Goal: Task Accomplishment & Management: Use online tool/utility

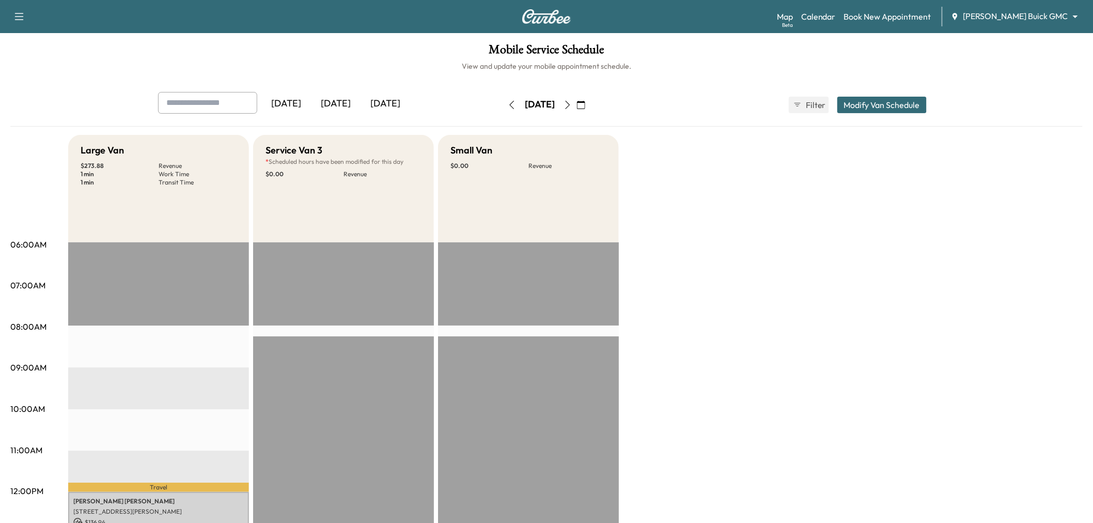
click at [352, 105] on div "[DATE]" at bounding box center [336, 104] width 50 height 24
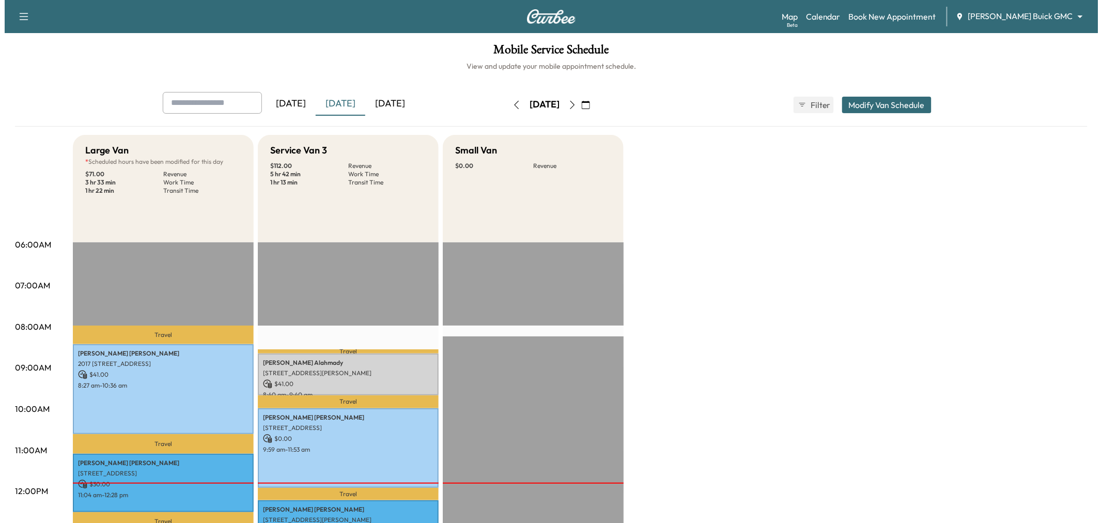
scroll to position [172, 0]
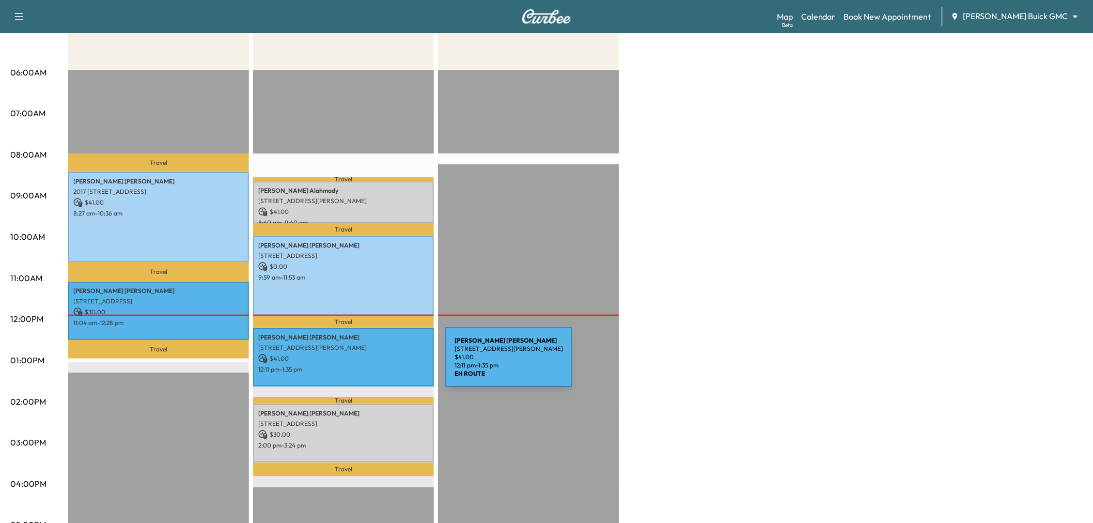
click at [368, 367] on p "12:11 pm - 1:35 pm" at bounding box center [343, 369] width 170 height 8
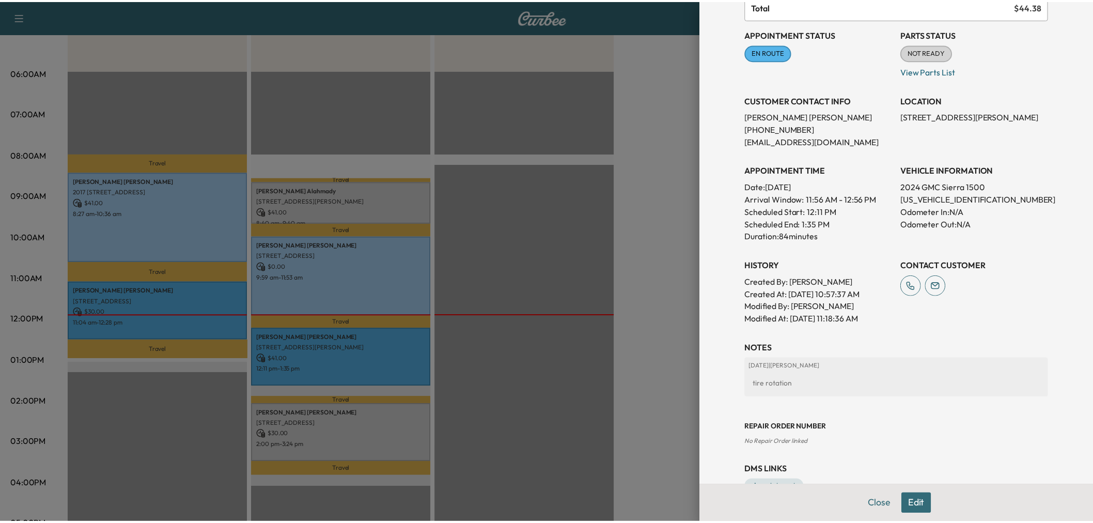
scroll to position [0, 0]
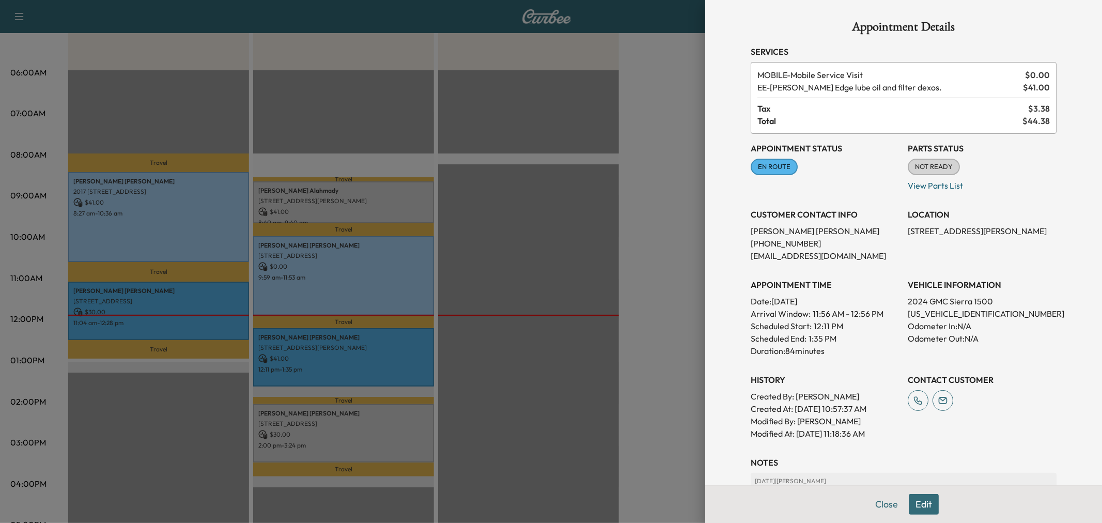
click at [543, 321] on div at bounding box center [551, 261] width 1102 height 523
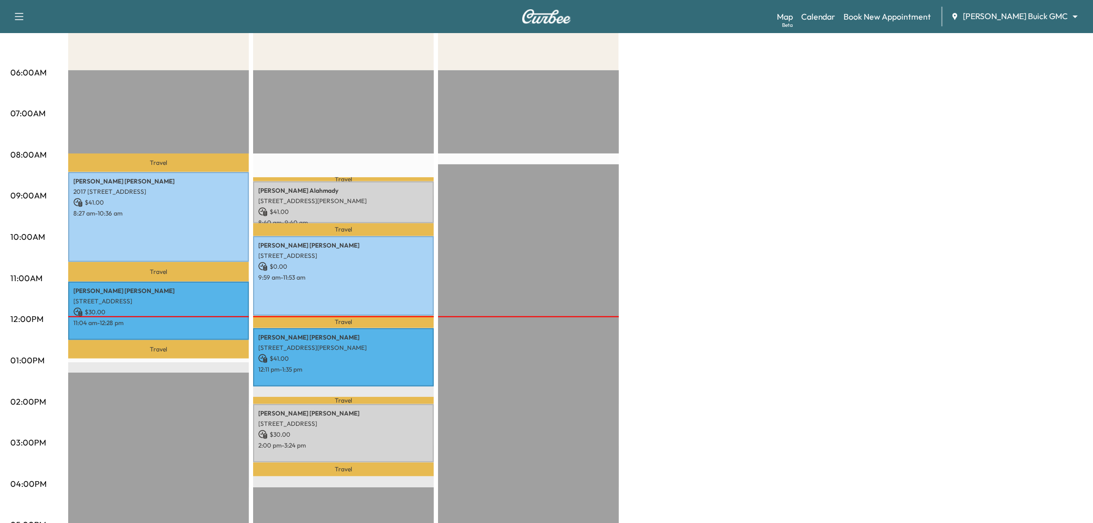
click at [715, 359] on div "Large Van * Scheduled hours have been modified for this day $ 71.00 Revenue 3 h…" at bounding box center [575, 350] width 1015 height 775
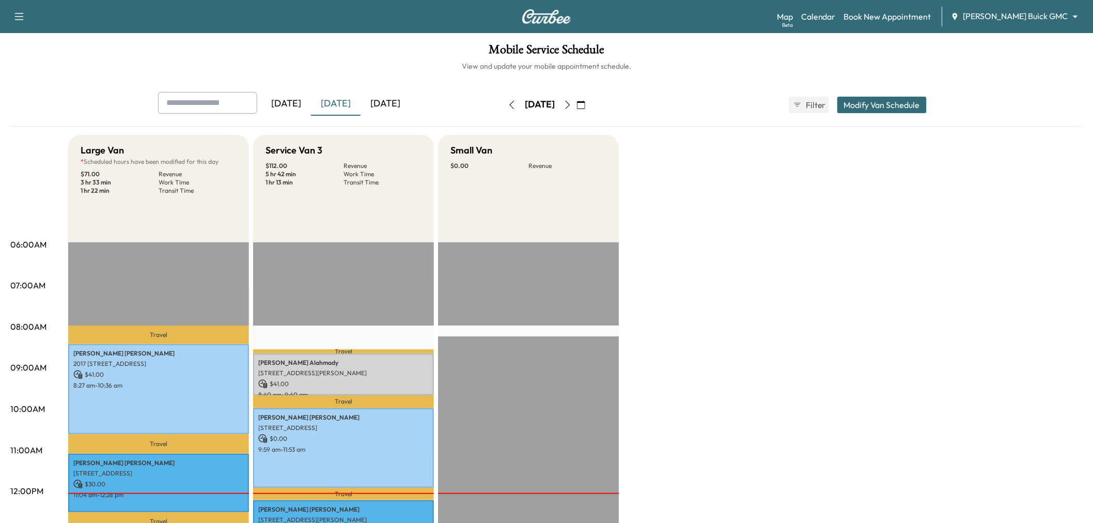
scroll to position [57, 0]
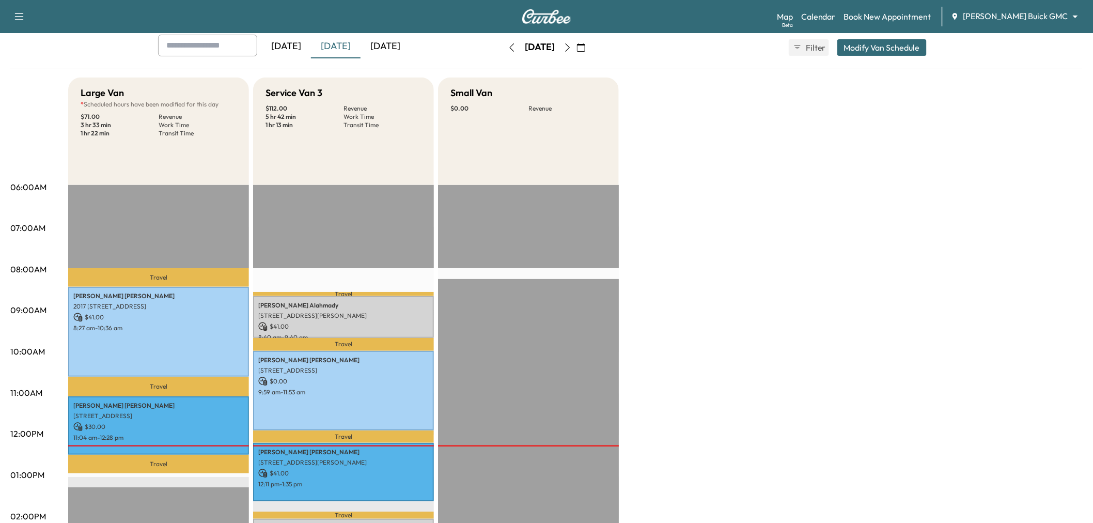
click at [570, 50] on icon "button" at bounding box center [568, 47] width 5 height 8
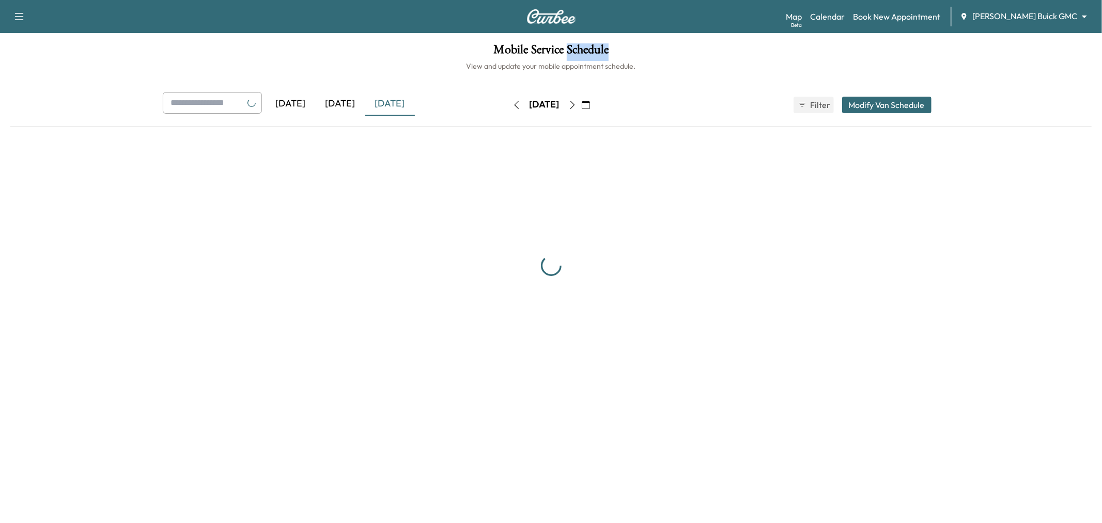
click at [596, 50] on h1 "Mobile Service Schedule" at bounding box center [550, 52] width 1081 height 18
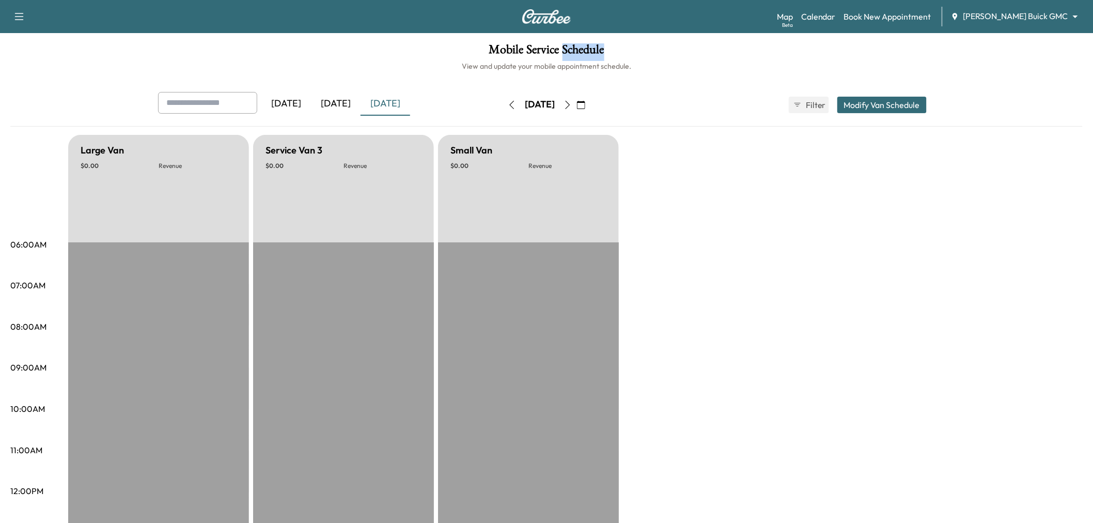
click at [577, 100] on button "button" at bounding box center [568, 105] width 18 height 17
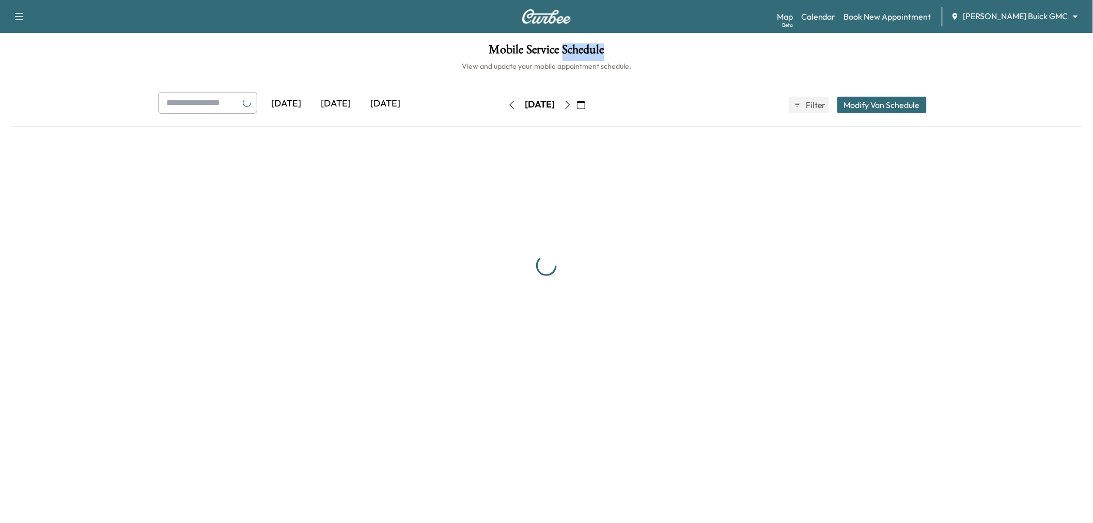
click at [572, 102] on icon "button" at bounding box center [568, 105] width 8 height 8
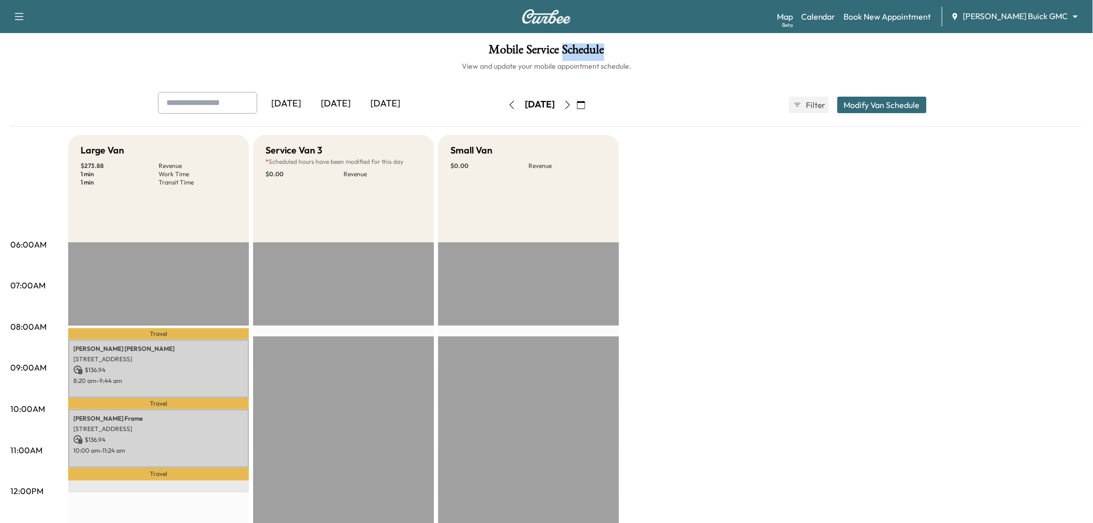
scroll to position [172, 0]
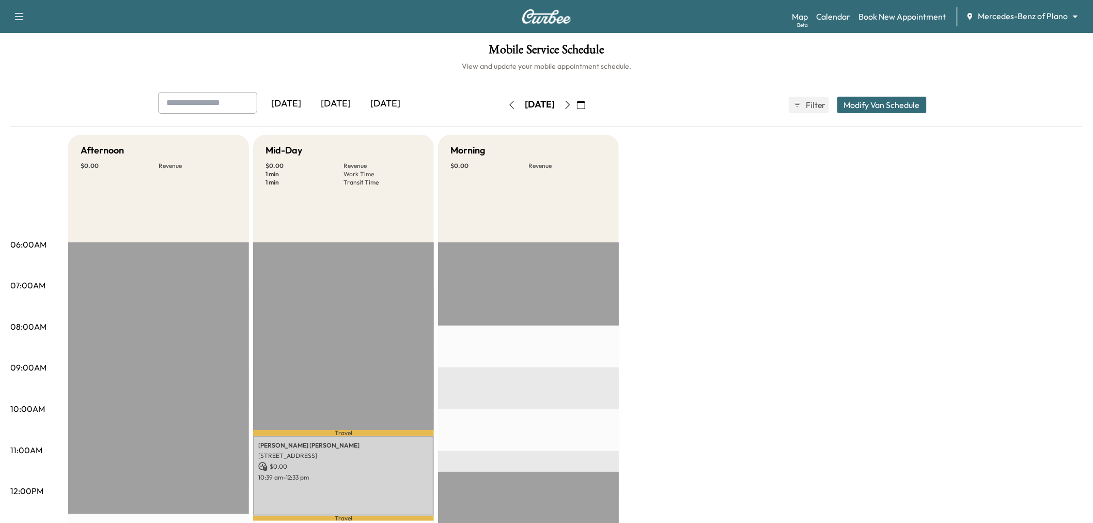
click at [508, 104] on icon "button" at bounding box center [512, 105] width 8 height 8
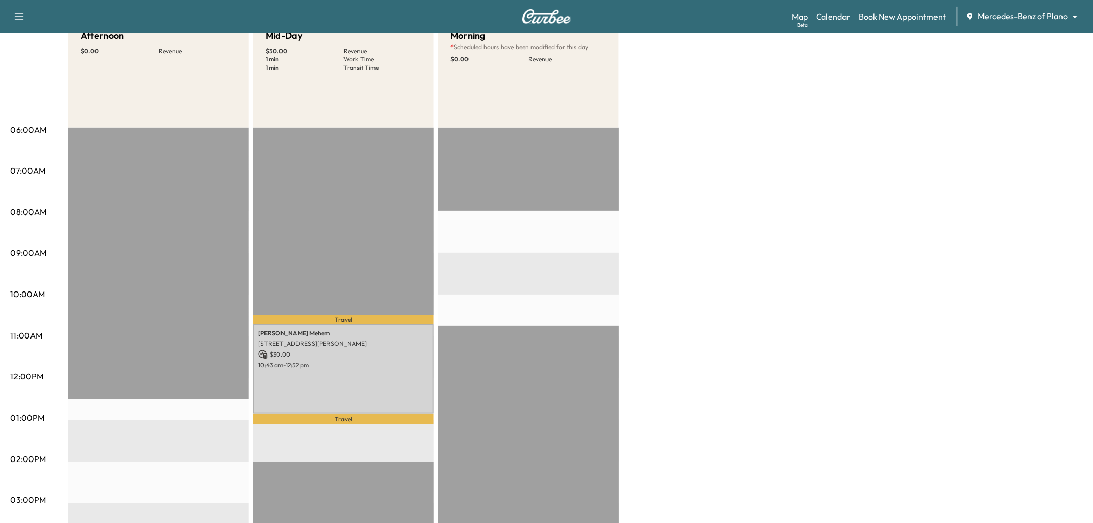
scroll to position [57, 0]
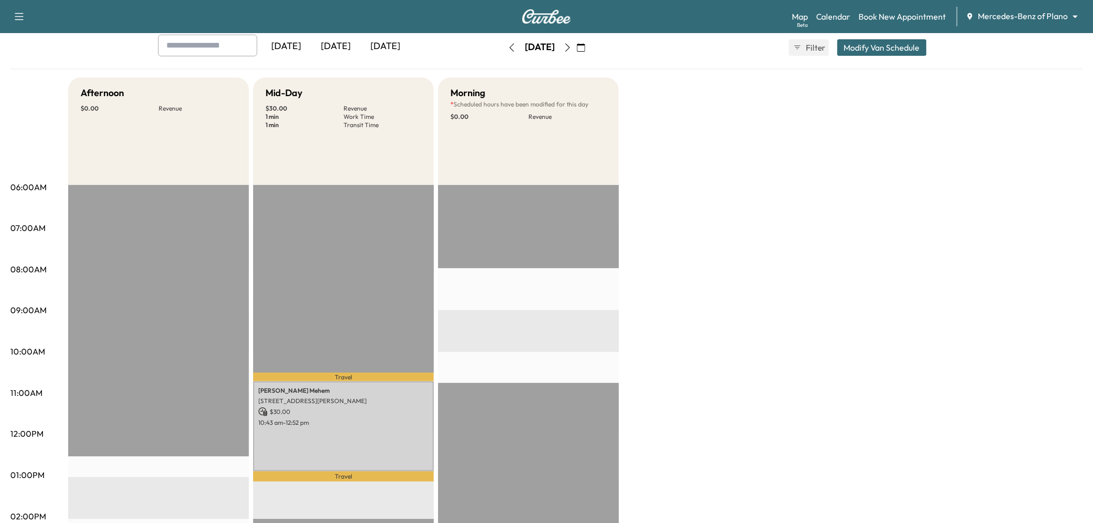
click at [572, 47] on icon "button" at bounding box center [568, 47] width 8 height 8
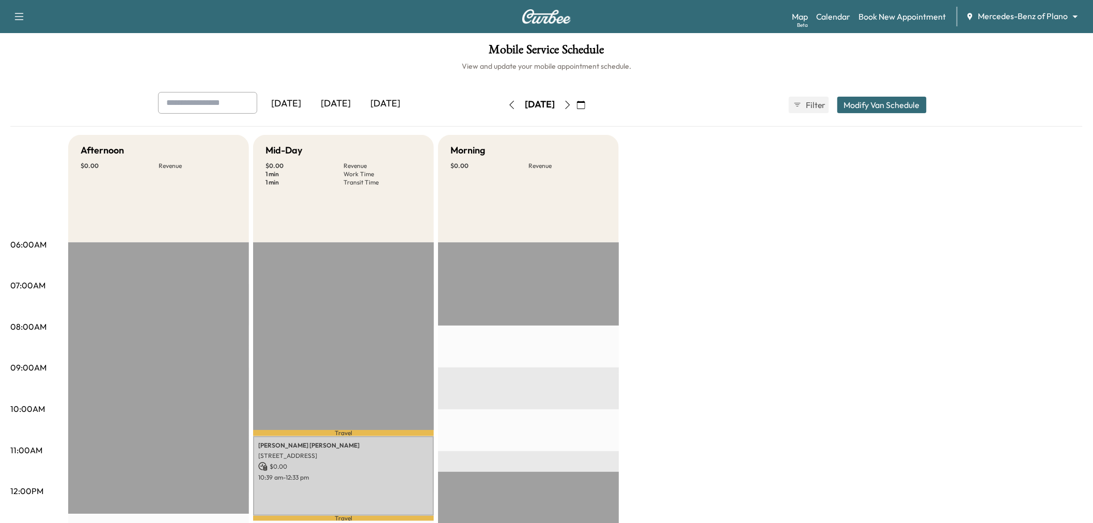
click at [508, 105] on icon "button" at bounding box center [512, 105] width 8 height 8
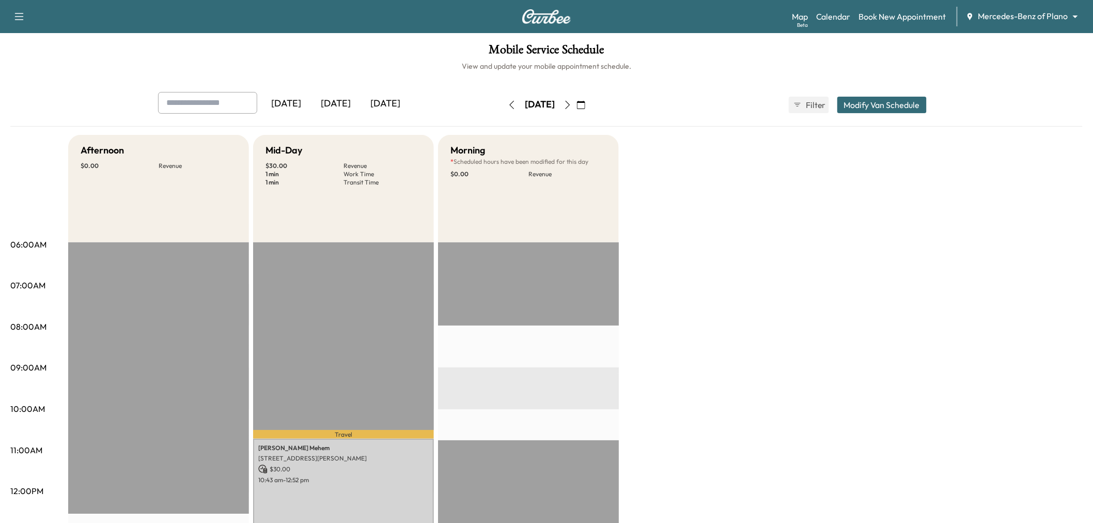
click at [590, 104] on button "button" at bounding box center [581, 105] width 18 height 17
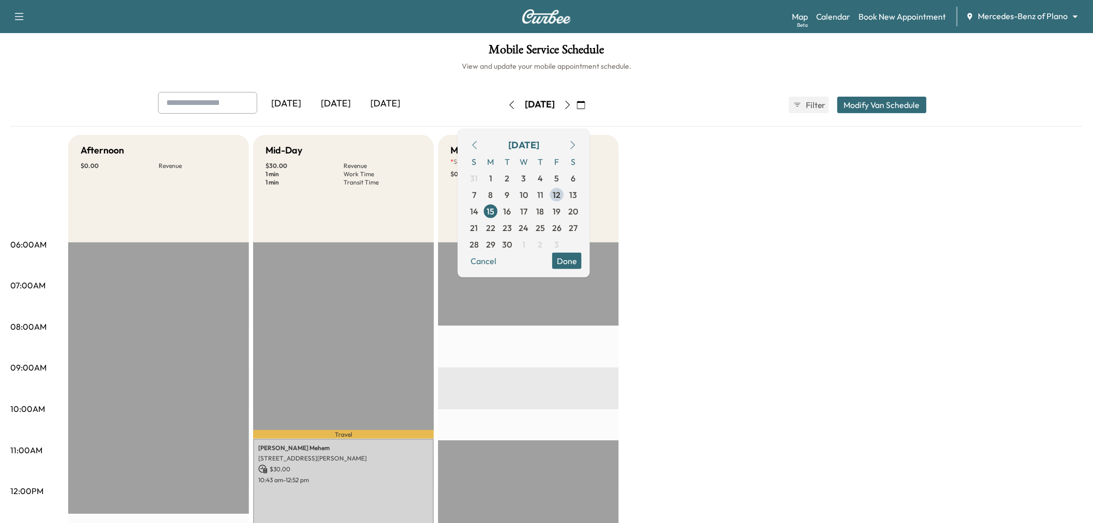
click at [572, 104] on icon "button" at bounding box center [568, 105] width 8 height 8
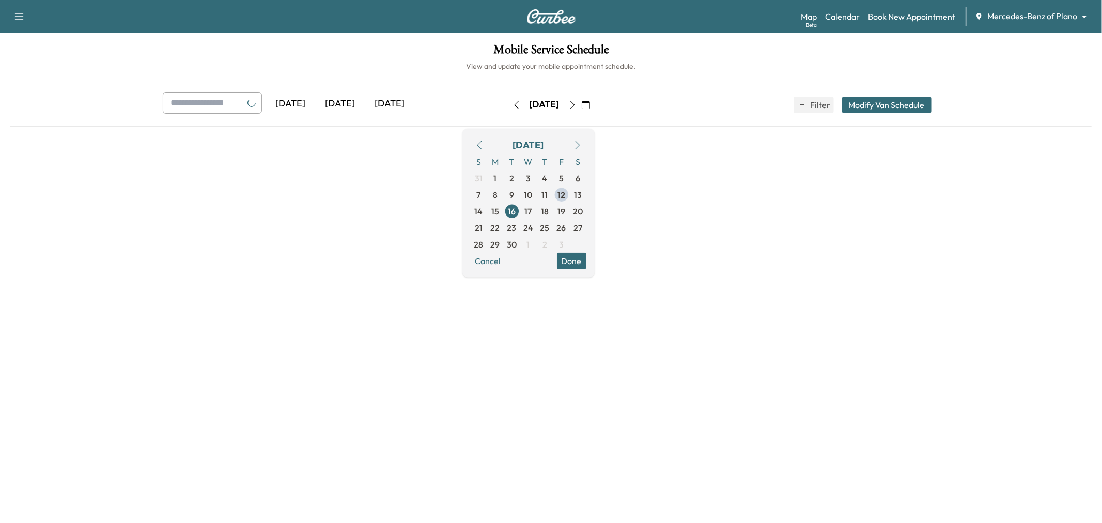
click at [581, 104] on button "button" at bounding box center [573, 105] width 18 height 17
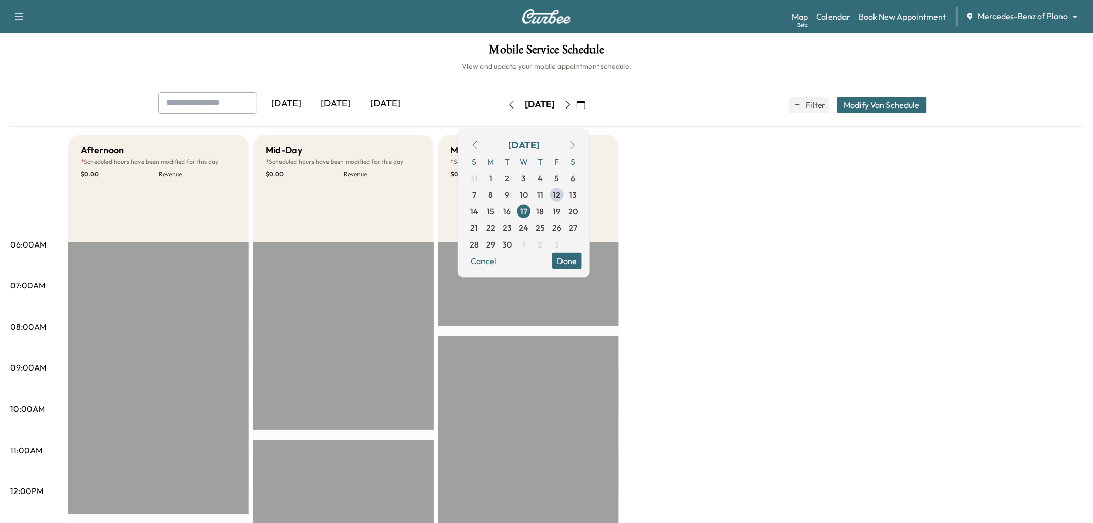
click at [577, 104] on button "button" at bounding box center [568, 105] width 18 height 17
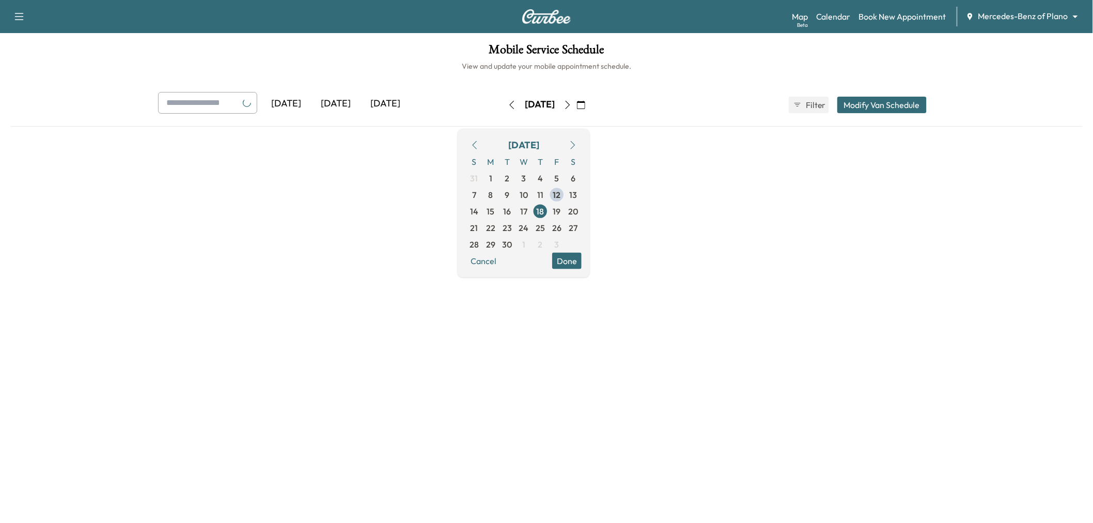
click at [572, 104] on icon "button" at bounding box center [568, 105] width 8 height 8
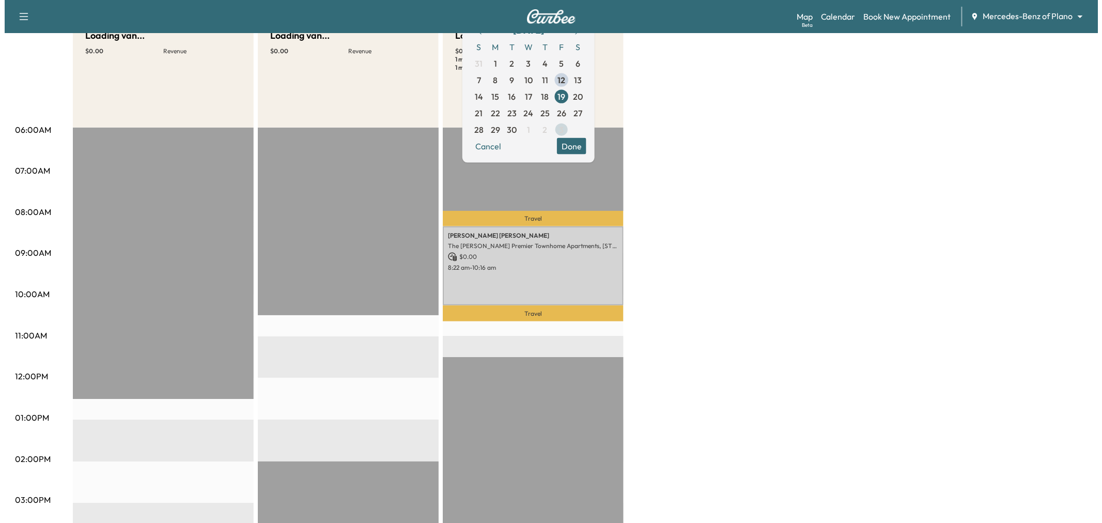
scroll to position [172, 0]
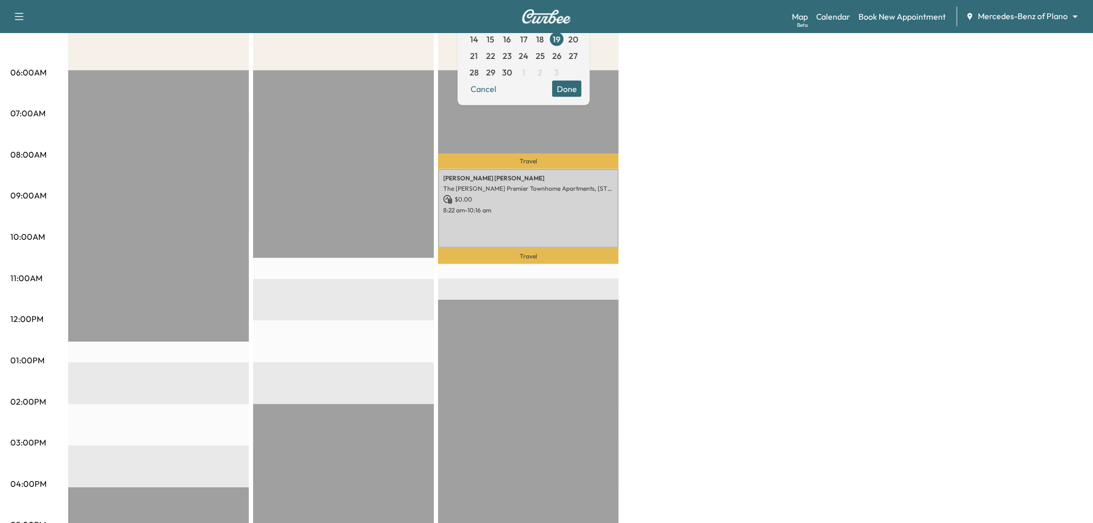
click at [729, 213] on div "Afternoon $ 0.00 Revenue EST Start Mid-Day $ 0.00 Revenue EST Start Morning $ 0…" at bounding box center [575, 350] width 1015 height 775
click at [729, 183] on div "Afternoon $ 0.00 Revenue EST Start Mid-Day $ 0.00 Revenue EST Start Morning $ 0…" at bounding box center [575, 350] width 1015 height 775
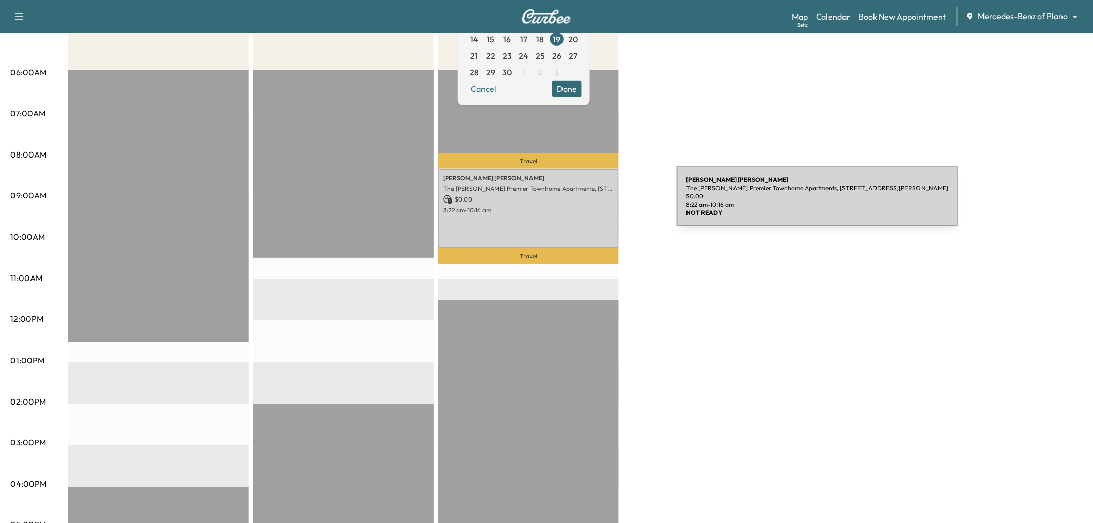
click at [599, 203] on div "Mckenzie Trimble The Caruth Premier Townhome Apartments, 5445 Caruth Haven Ln, …" at bounding box center [528, 208] width 181 height 79
